Goal: Task Accomplishment & Management: Complete application form

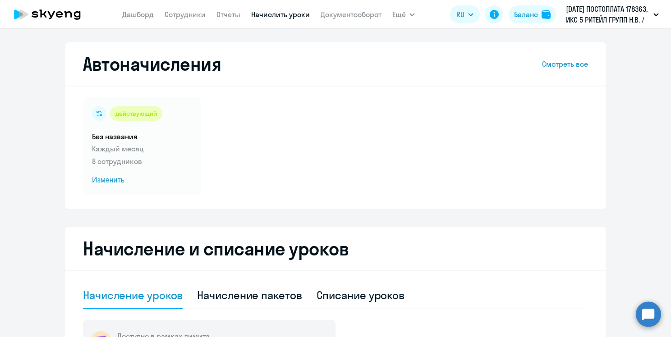
select select "10"
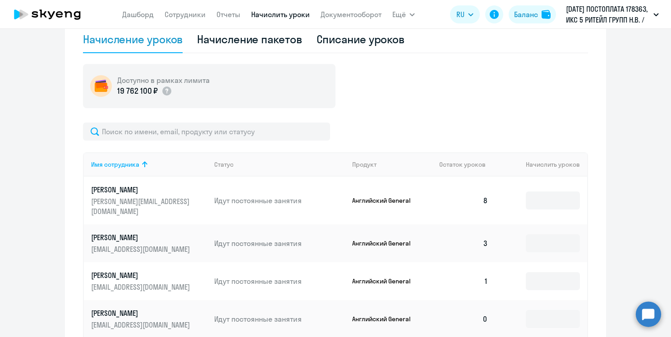
scroll to position [209, 0]
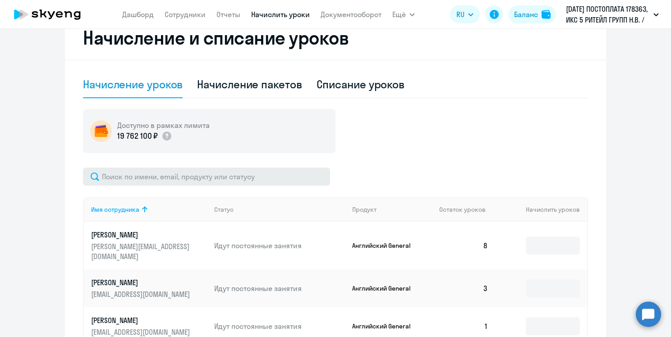
scroll to position [0, 0]
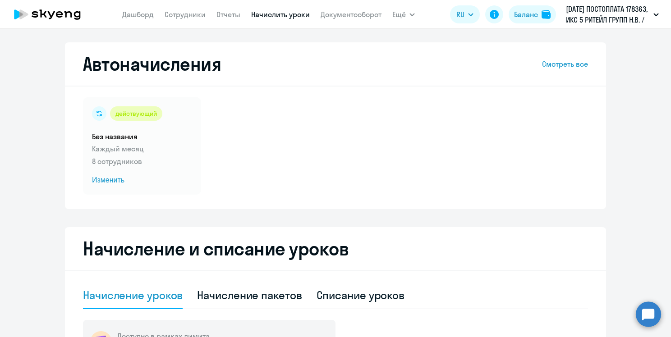
click at [189, 9] on app-menu-item-link "Сотрудники" at bounding box center [185, 14] width 41 height 11
click at [188, 15] on link "Сотрудники" at bounding box center [185, 14] width 41 height 9
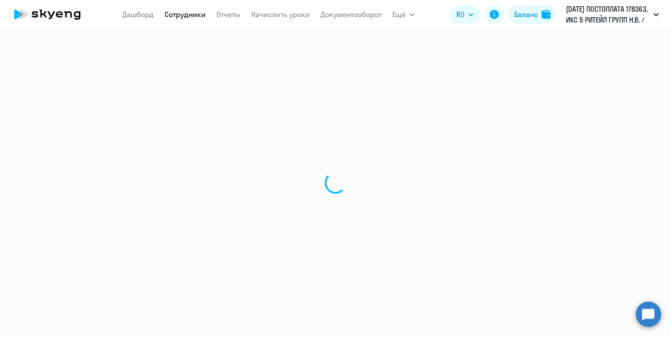
select select "30"
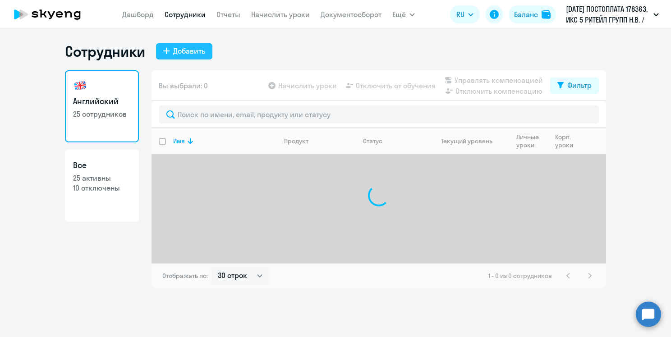
click at [200, 47] on div "Добавить" at bounding box center [189, 51] width 32 height 11
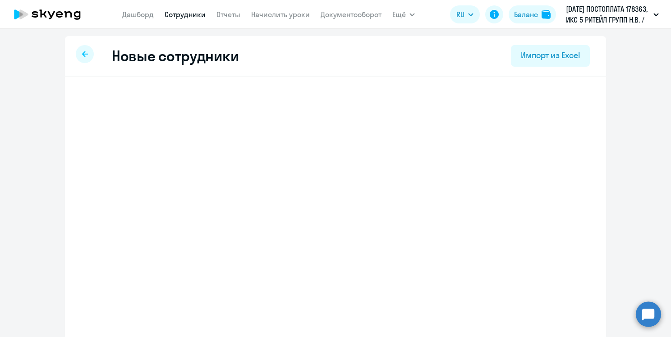
select select "english_adult_not_native_speaker"
select select "3"
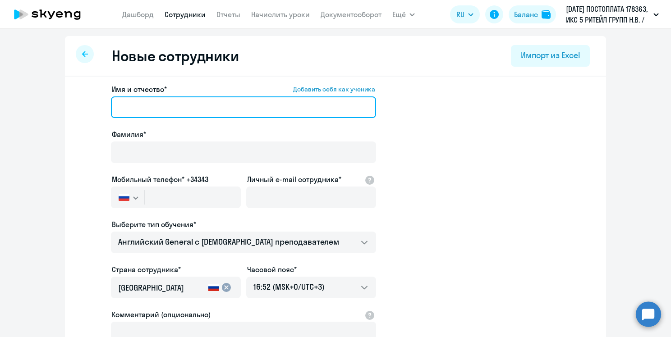
click at [160, 111] on input "Имя и отчество* Добавить себя как ученика" at bounding box center [243, 107] width 265 height 22
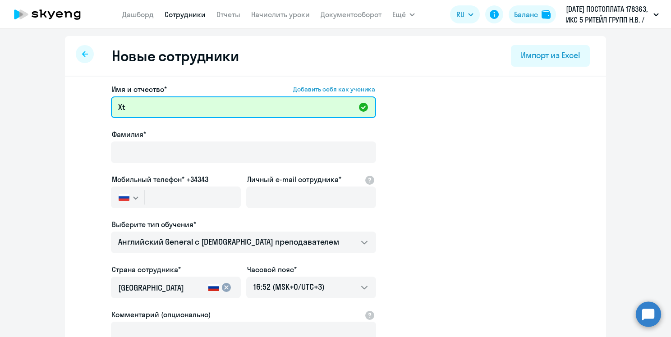
type input "X"
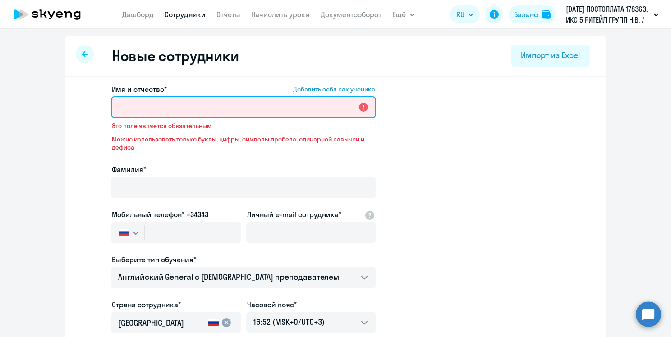
click at [141, 107] on input "Имя и отчество* Добавить себя как ученика" at bounding box center [243, 107] width 265 height 22
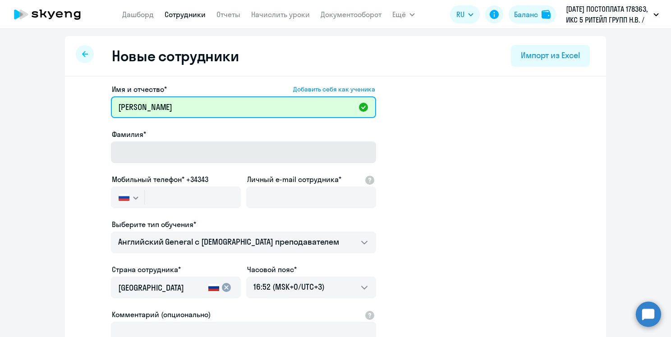
type input "[PERSON_NAME]"
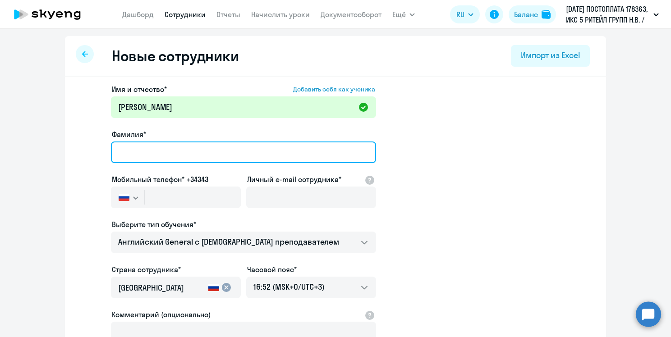
click at [115, 151] on input "Фамилия*" at bounding box center [243, 153] width 265 height 22
type input "[PERSON_NAME]"
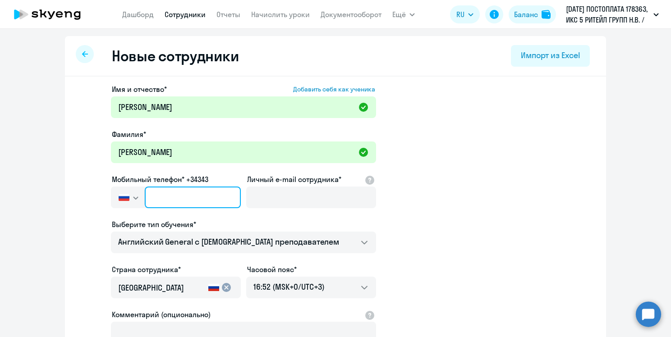
click at [171, 201] on input "text" at bounding box center [193, 198] width 96 height 22
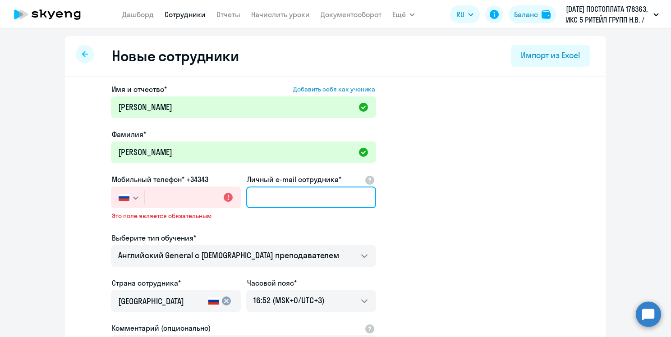
click at [262, 196] on input "Личный e-mail сотрудника*" at bounding box center [311, 198] width 130 height 22
paste input "mailto:[EMAIL_ADDRESS][DOMAIN_NAME]"
drag, startPoint x: 274, startPoint y: 199, endPoint x: 259, endPoint y: 199, distance: 14.9
click at [259, 199] on input "mailto:[EMAIL_ADDRESS][DOMAIN_NAME]" at bounding box center [311, 198] width 130 height 22
click at [277, 199] on input "mailto:[EMAIL_ADDRESS][DOMAIN_NAME]" at bounding box center [311, 198] width 130 height 22
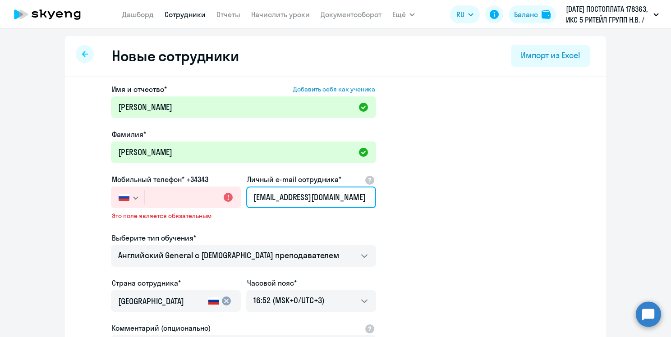
type input "[EMAIL_ADDRESS][DOMAIN_NAME]"
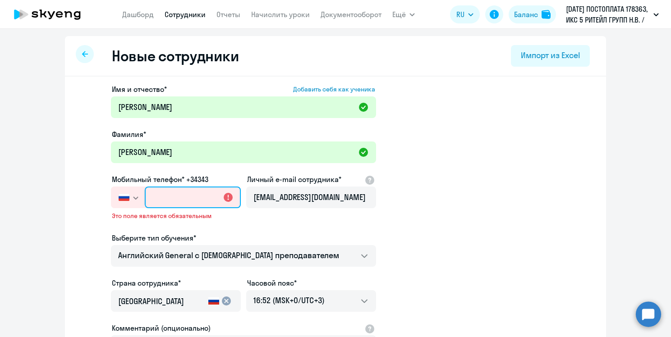
click at [167, 203] on input "text" at bounding box center [193, 198] width 96 height 22
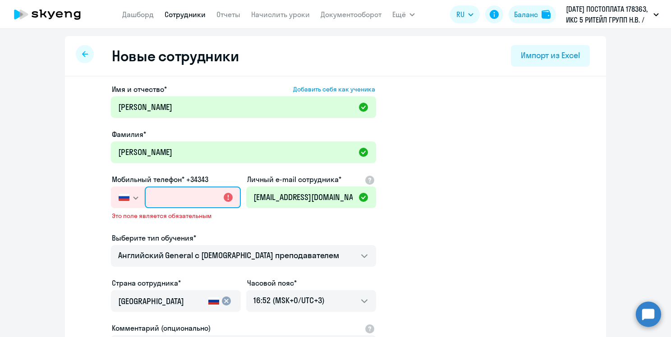
paste input "[PHONE_NUMBER]"
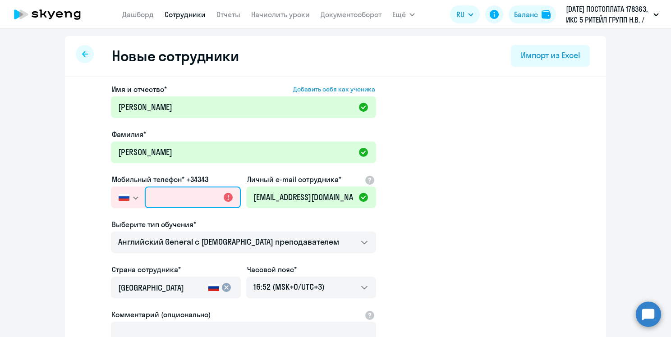
type input "[PHONE_NUMBER]"
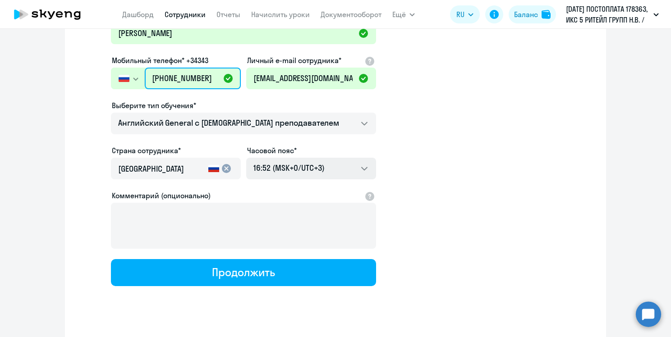
scroll to position [120, 0]
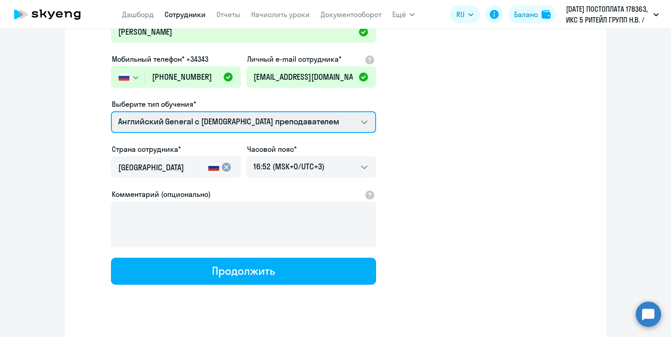
click at [226, 121] on select "Английский General с [DEMOGRAPHIC_DATA] преподавателем Английский General с [DE…" at bounding box center [243, 122] width 265 height 22
click at [227, 115] on select "Английский General с [DEMOGRAPHIC_DATA] преподавателем Английский General с [DE…" at bounding box center [243, 122] width 265 height 22
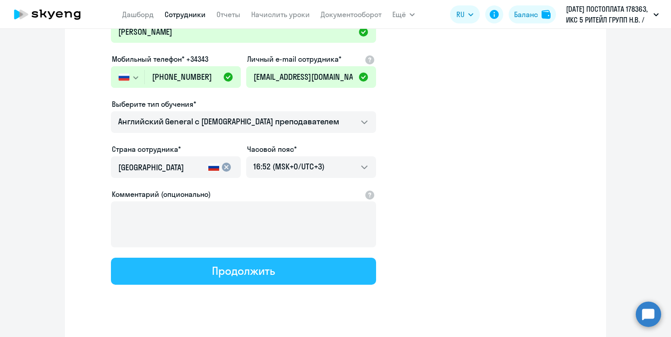
click at [158, 275] on button "Продолжить" at bounding box center [243, 271] width 265 height 27
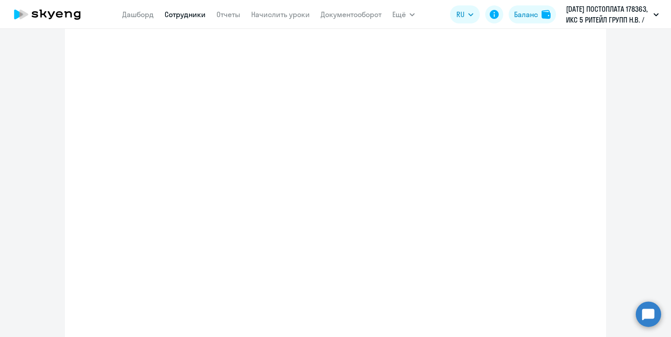
select select "english_adult_not_native_speaker"
select select "3"
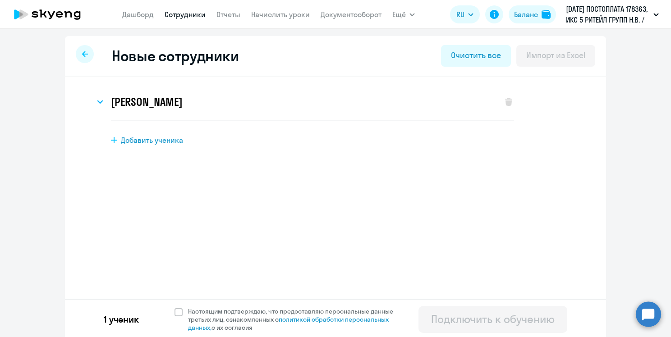
scroll to position [2, 0]
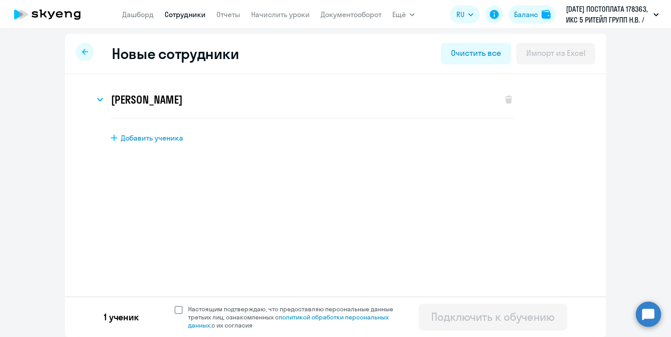
click at [175, 312] on span at bounding box center [178, 310] width 8 height 8
click at [174, 305] on input "Настоящим подтверждаю, что предоставляю персональные данные третьих лиц, ознако…" at bounding box center [174, 305] width 0 height 0
checkbox input "true"
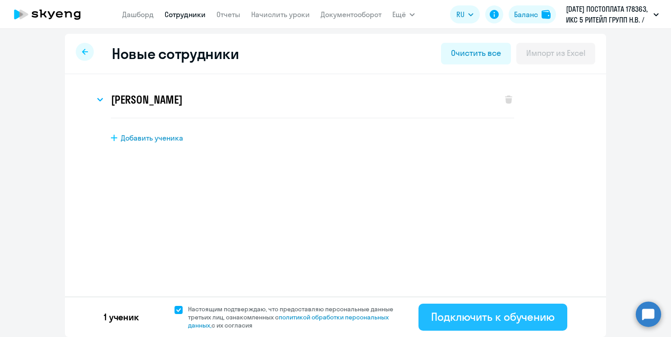
click at [435, 307] on button "Подключить к обучению" at bounding box center [492, 317] width 149 height 27
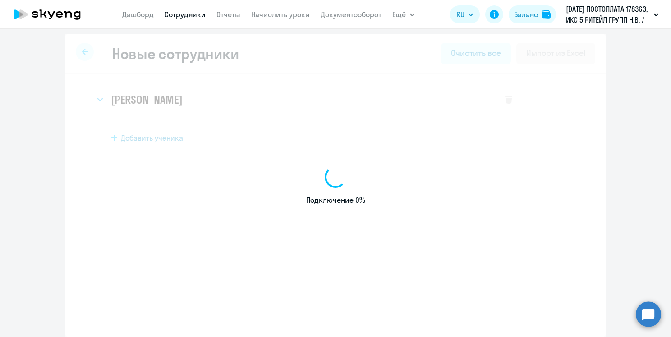
select select "english_adult_not_native_speaker"
select select "3"
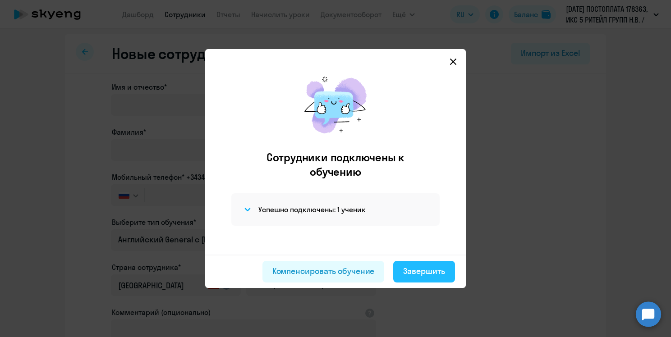
click at [402, 268] on button "Завершить" at bounding box center [424, 272] width 62 height 22
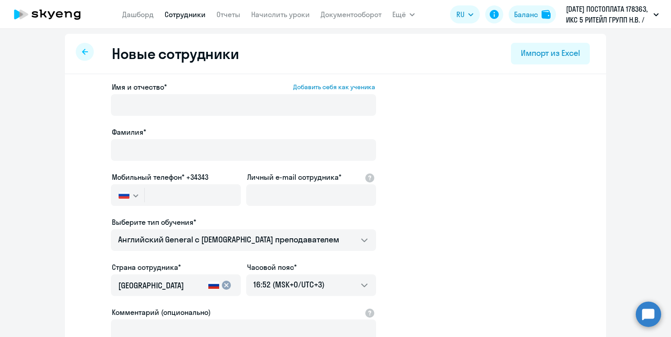
select select "30"
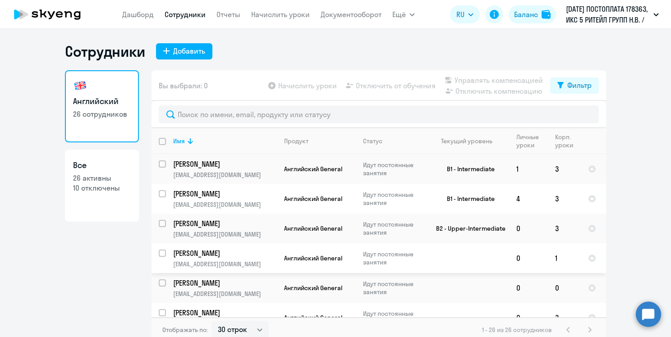
scroll to position [38, 0]
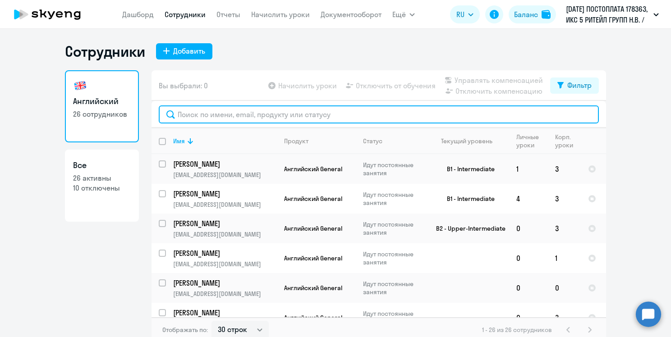
click at [196, 111] on input "text" at bounding box center [379, 114] width 440 height 18
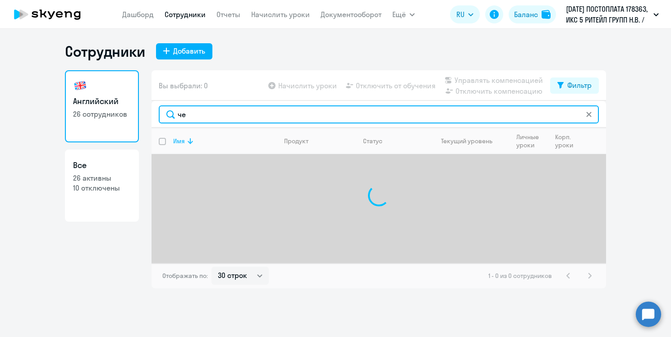
type input "ч"
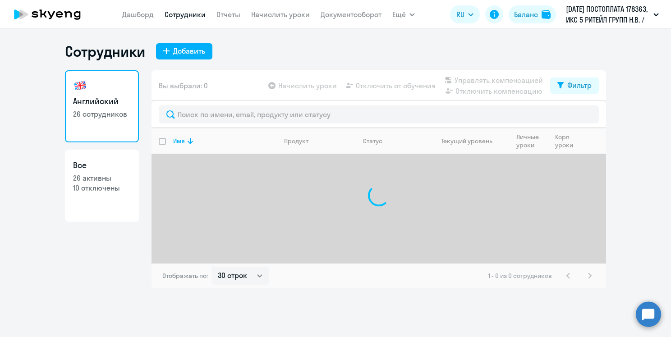
click at [105, 247] on div "Английский 26 сотрудников Все 26 активны 10 отключены" at bounding box center [102, 179] width 74 height 218
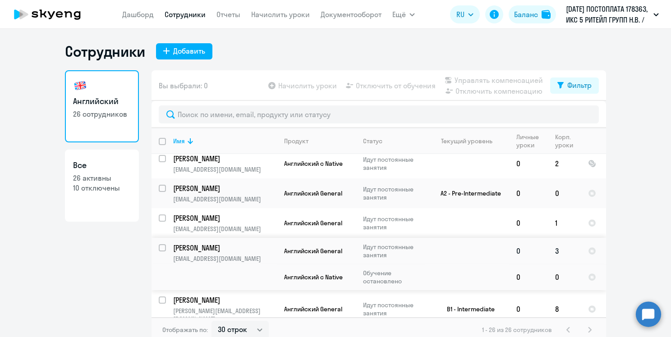
scroll to position [635, 0]
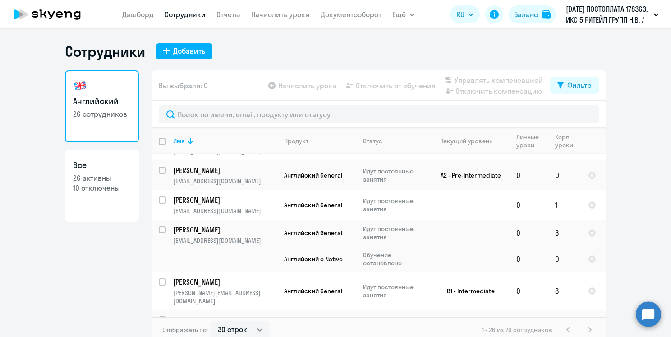
click at [159, 316] on input "select row 4235470" at bounding box center [168, 325] width 18 height 18
checkbox input "true"
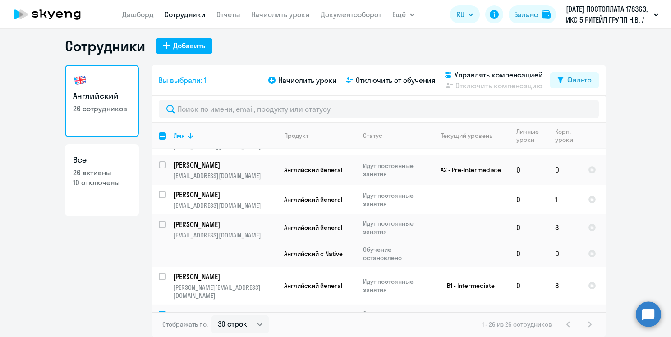
scroll to position [5, 0]
click at [305, 82] on span "Начислить уроки" at bounding box center [307, 80] width 59 height 11
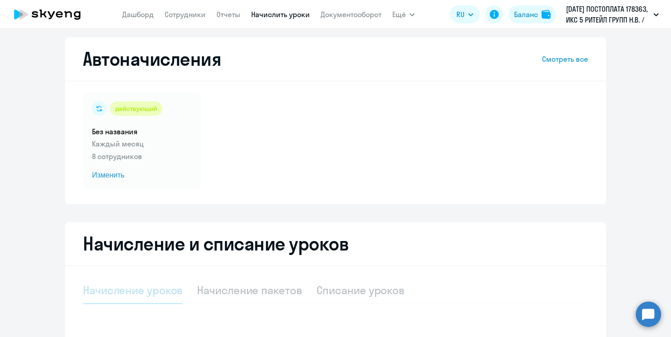
select select "10"
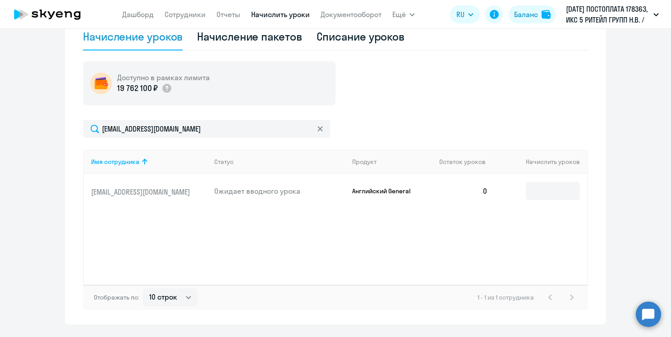
scroll to position [264, 0]
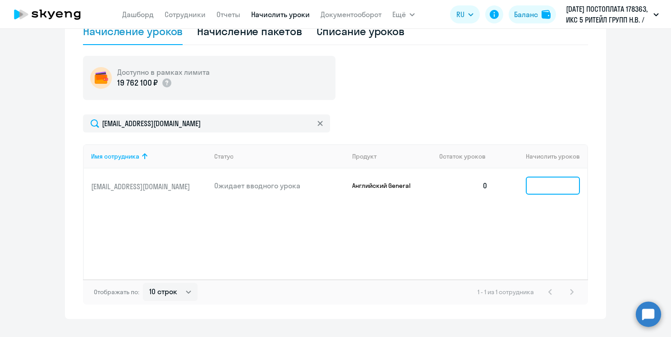
click at [543, 178] on input at bounding box center [553, 186] width 54 height 18
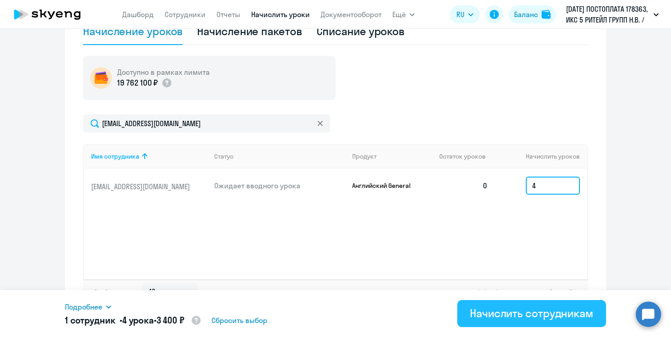
type input "4"
click at [499, 314] on div "Начислить сотрудникам" at bounding box center [532, 313] width 124 height 14
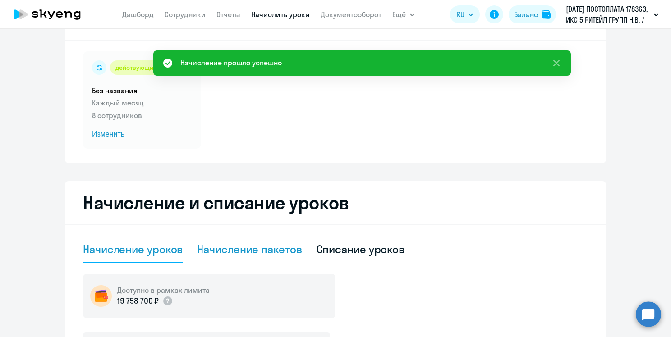
scroll to position [46, 0]
